Goal: Information Seeking & Learning: Learn about a topic

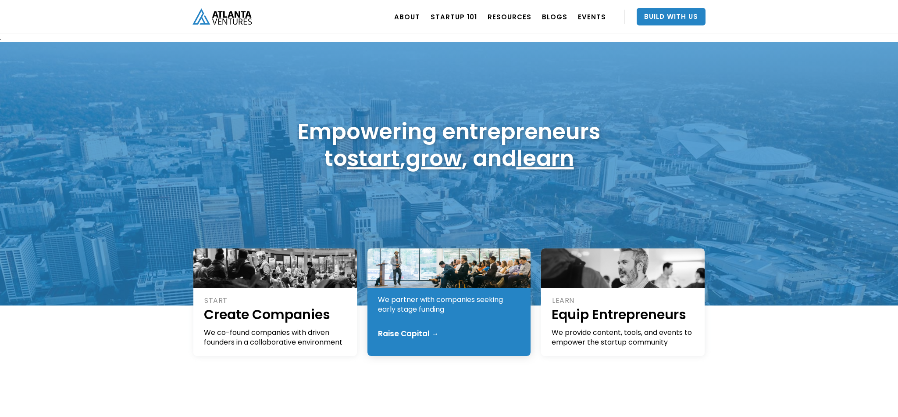
click at [421, 332] on div "Raise Capital →" at bounding box center [408, 333] width 61 height 9
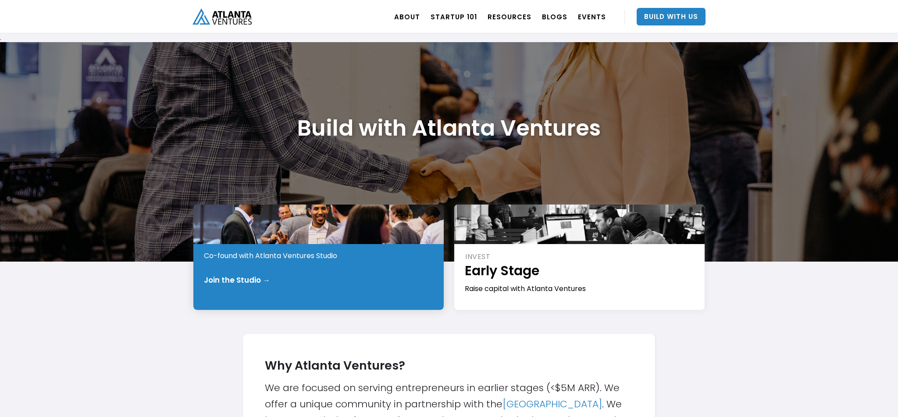
click at [236, 280] on div "Join the Studio →" at bounding box center [237, 279] width 66 height 9
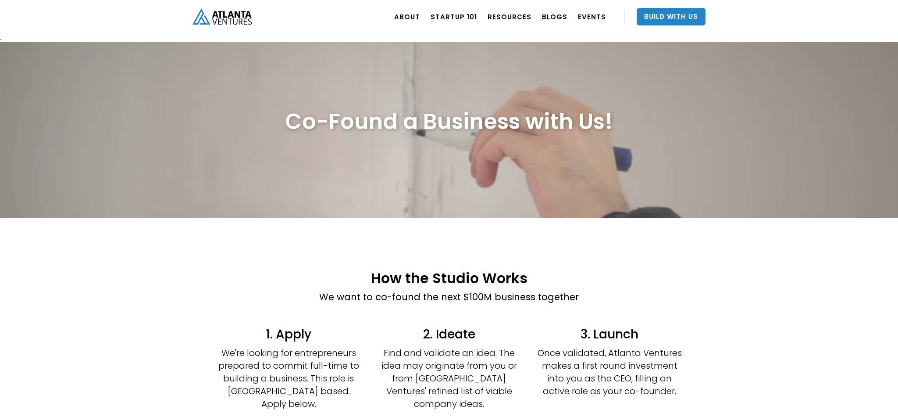
click at [221, 26] on link "home" at bounding box center [222, 16] width 59 height 33
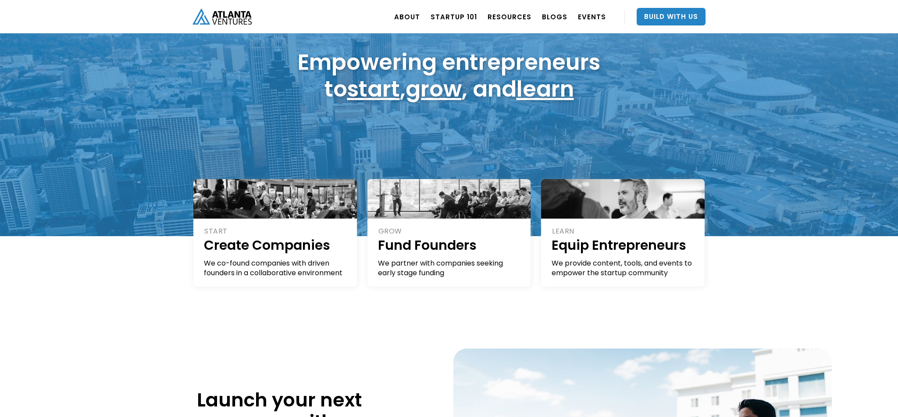
scroll to position [122, 0]
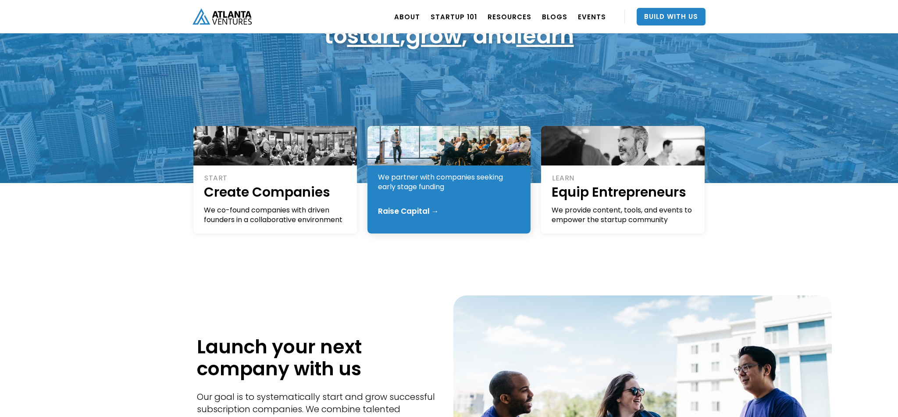
click at [412, 211] on div "Raise Capital →" at bounding box center [408, 211] width 61 height 9
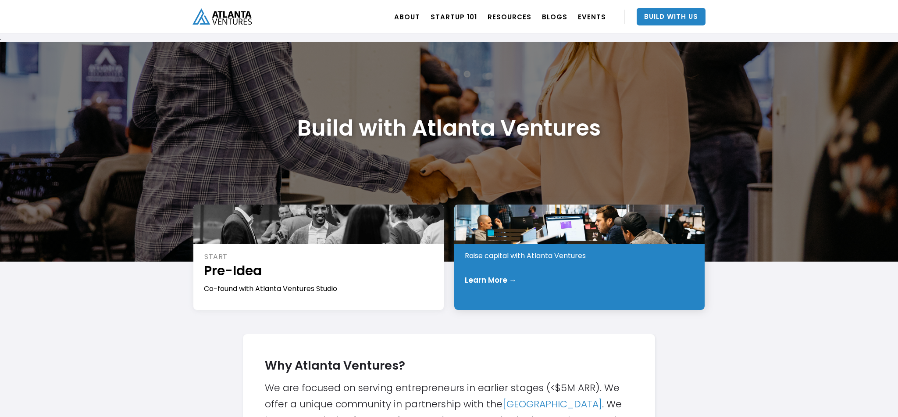
click at [555, 282] on div "Learn More →" at bounding box center [580, 279] width 230 height 9
